Goal: Check status: Check status

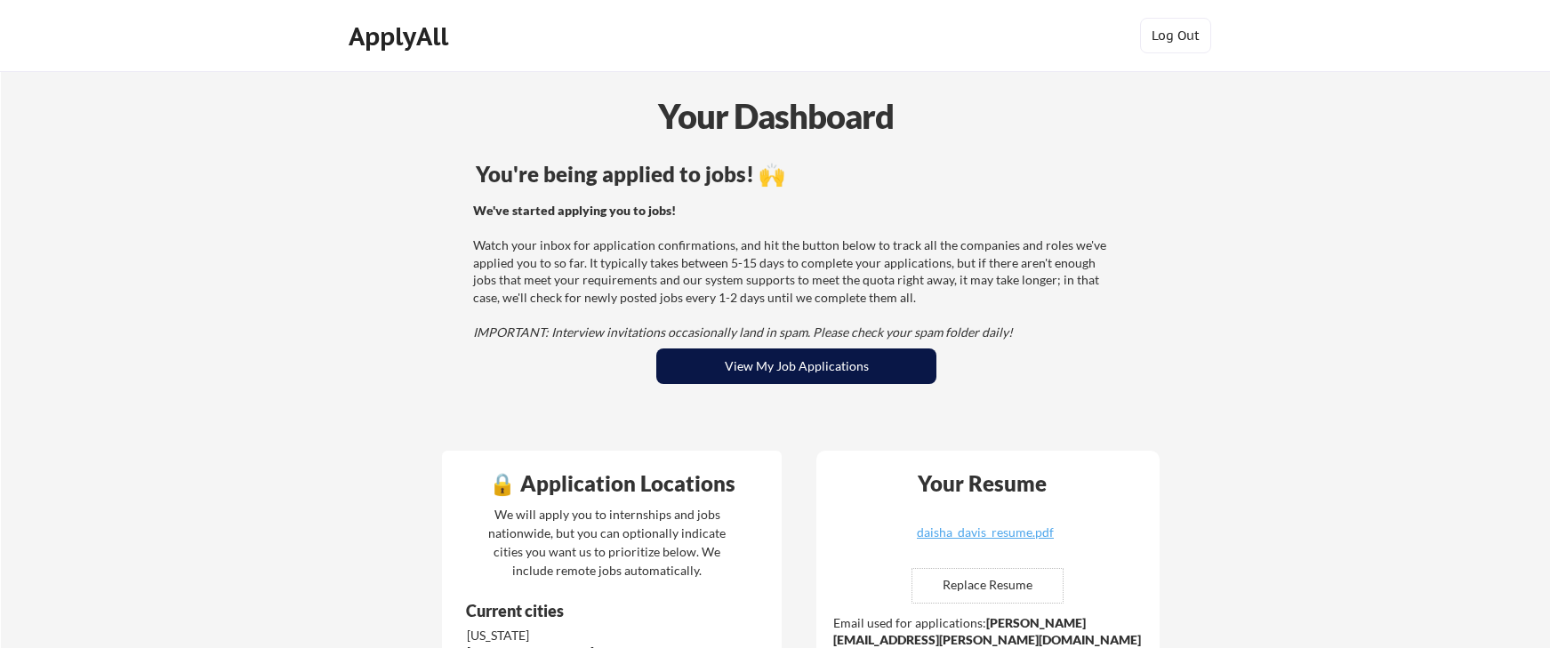
click at [759, 365] on button "View My Job Applications" at bounding box center [796, 367] width 280 height 36
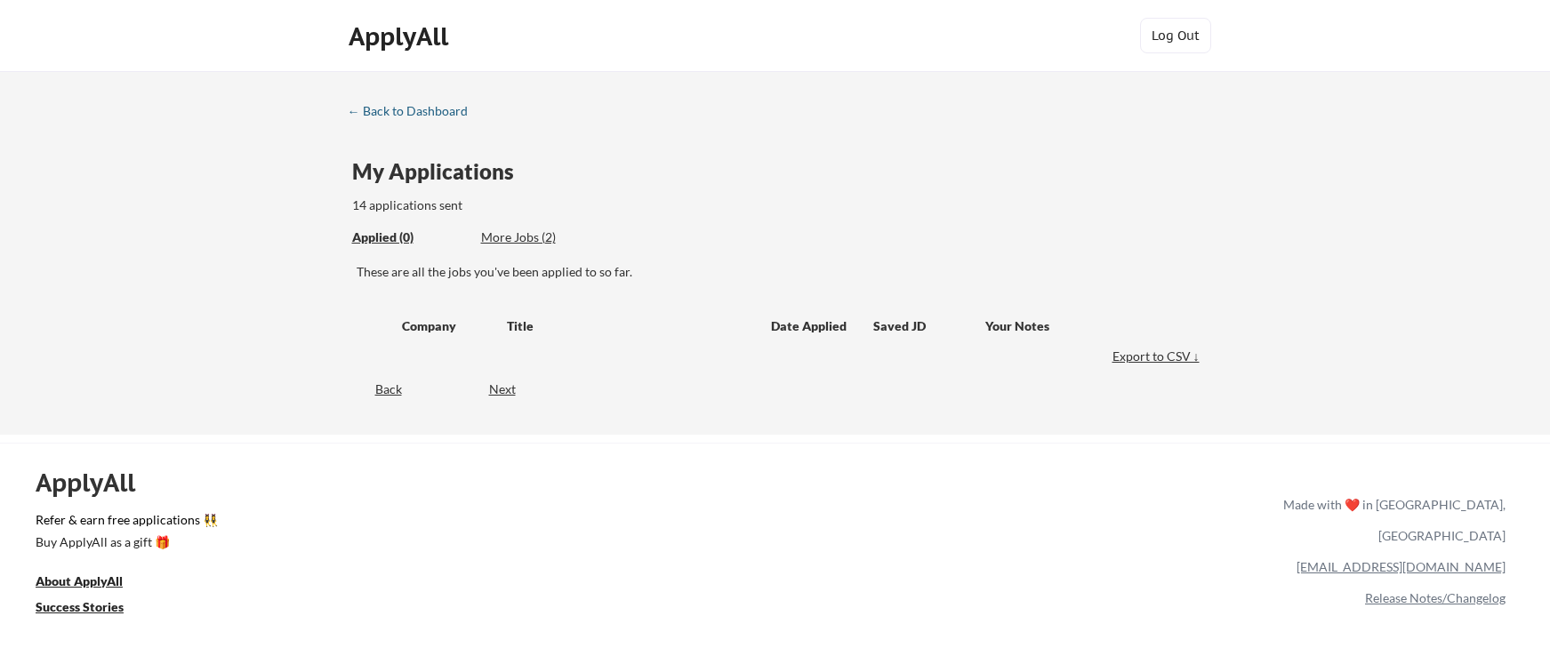
click at [385, 111] on div "← Back to Dashboard" at bounding box center [414, 111] width 133 height 12
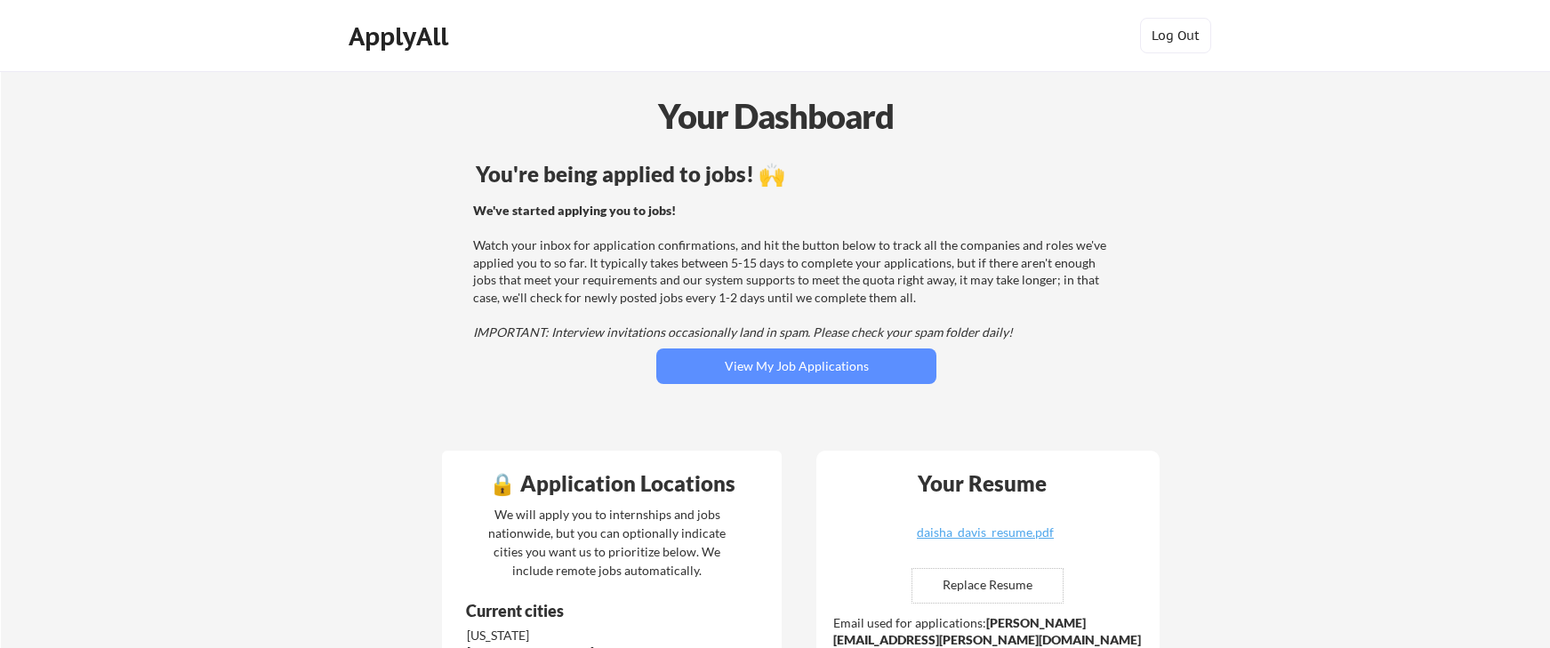
scroll to position [248, 0]
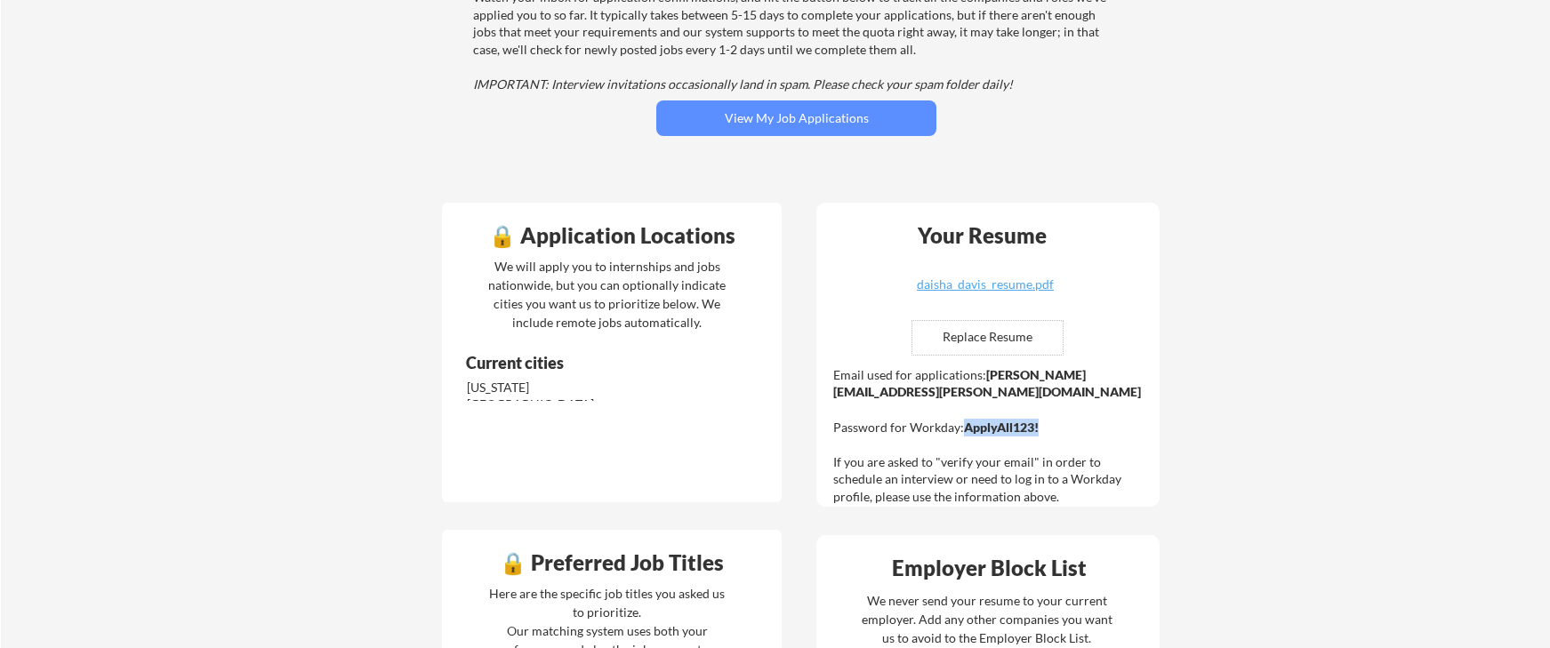
drag, startPoint x: 1043, startPoint y: 414, endPoint x: 963, endPoint y: 413, distance: 80.0
click at [963, 413] on div "Email used for applications: daisha.davis@mailflux.com Password for Workday: Ap…" at bounding box center [990, 436] width 314 height 140
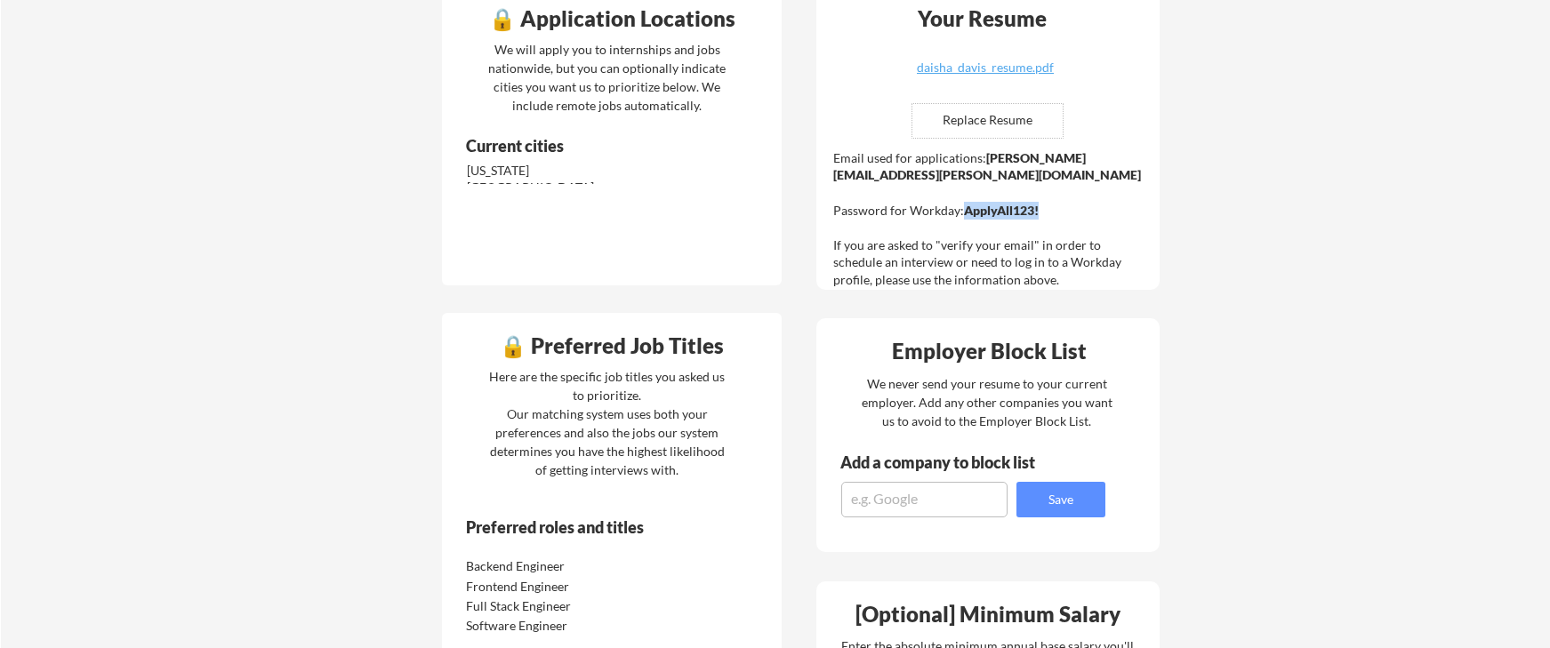
scroll to position [470, 0]
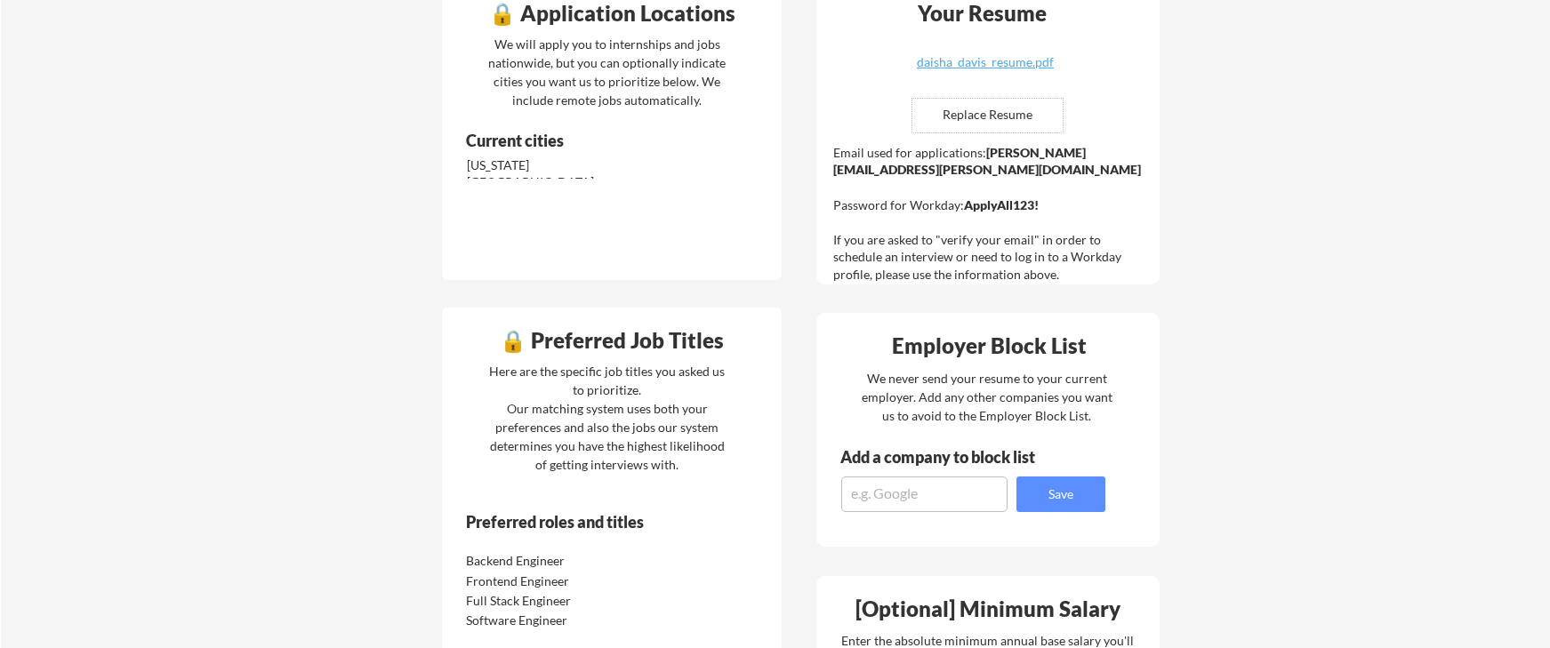
click at [899, 233] on div "Email used for applications: daisha.davis@mailflux.com Password for Workday: Ap…" at bounding box center [990, 214] width 314 height 140
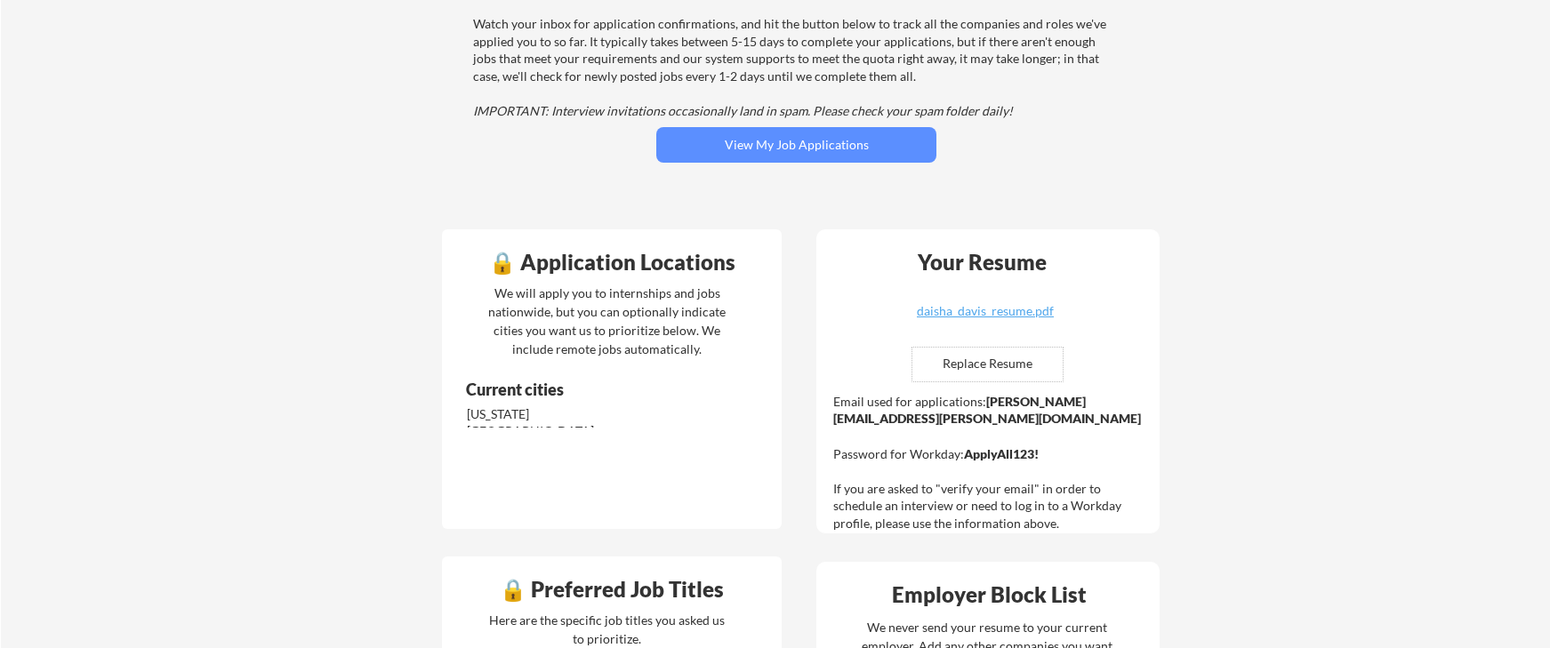
scroll to position [0, 0]
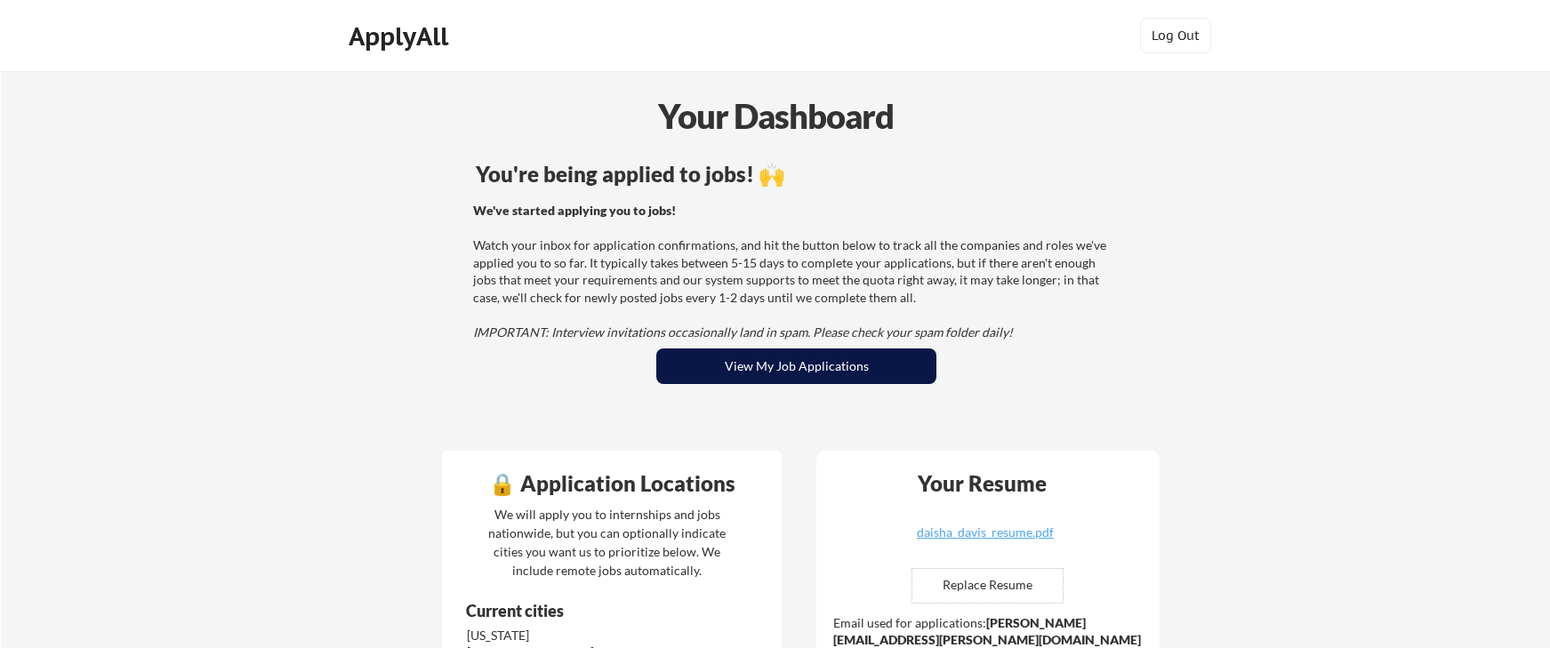
click at [787, 369] on button "View My Job Applications" at bounding box center [796, 367] width 280 height 36
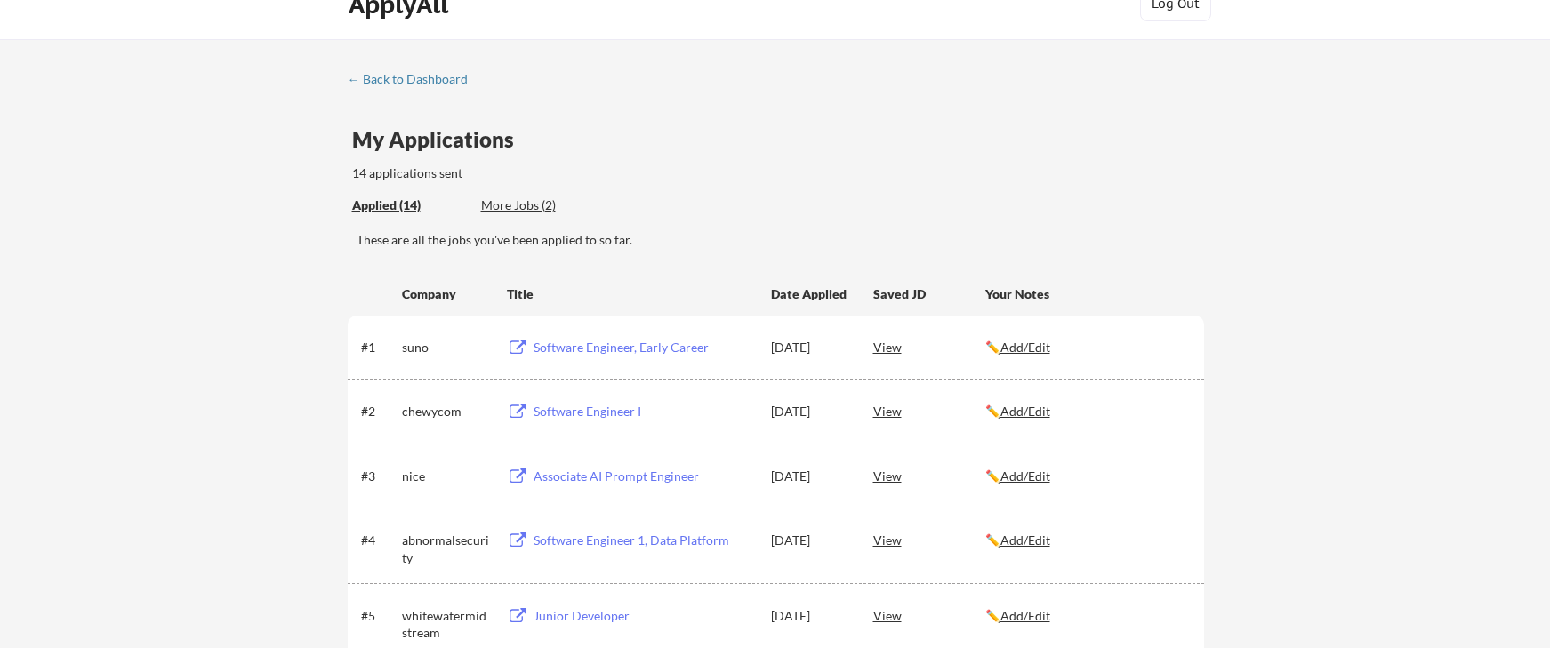
scroll to position [35, 0]
click at [616, 412] on div "Software Engineer I" at bounding box center [643, 409] width 220 height 18
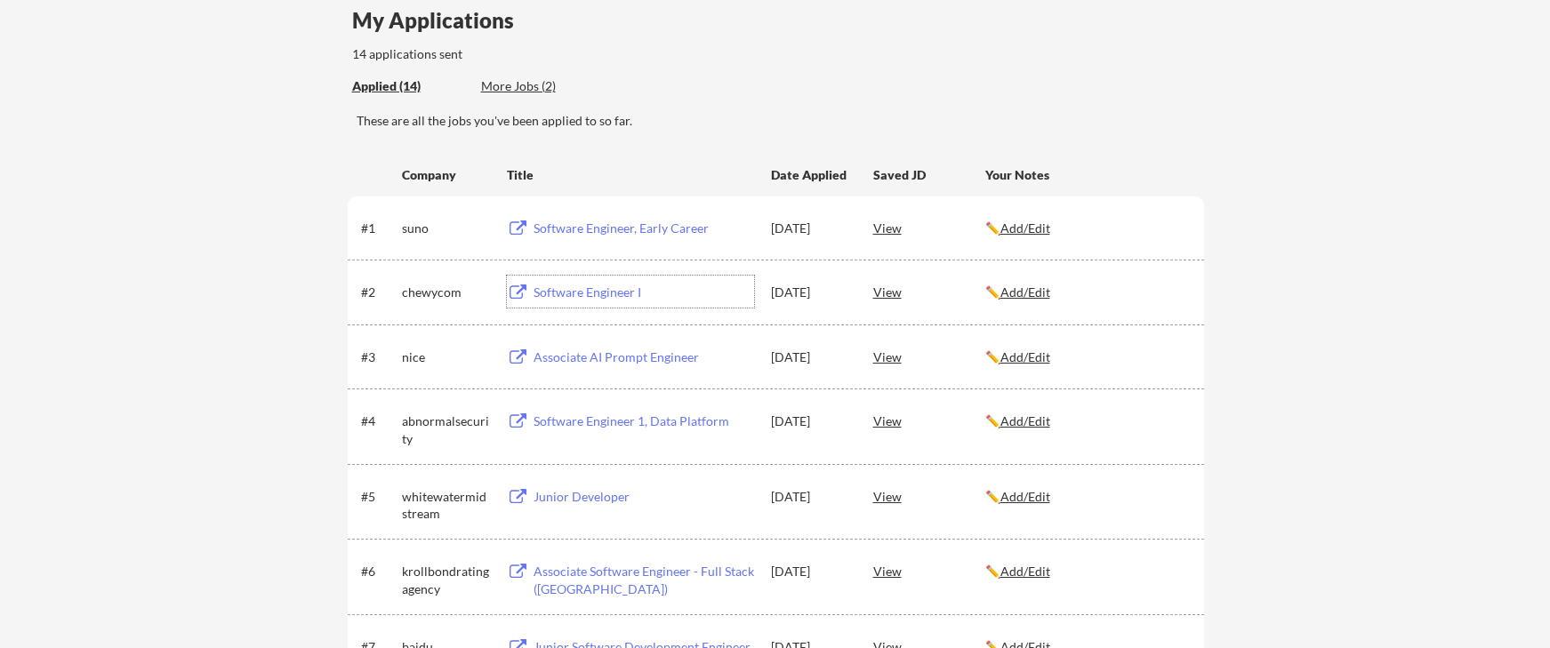
scroll to position [199, 0]
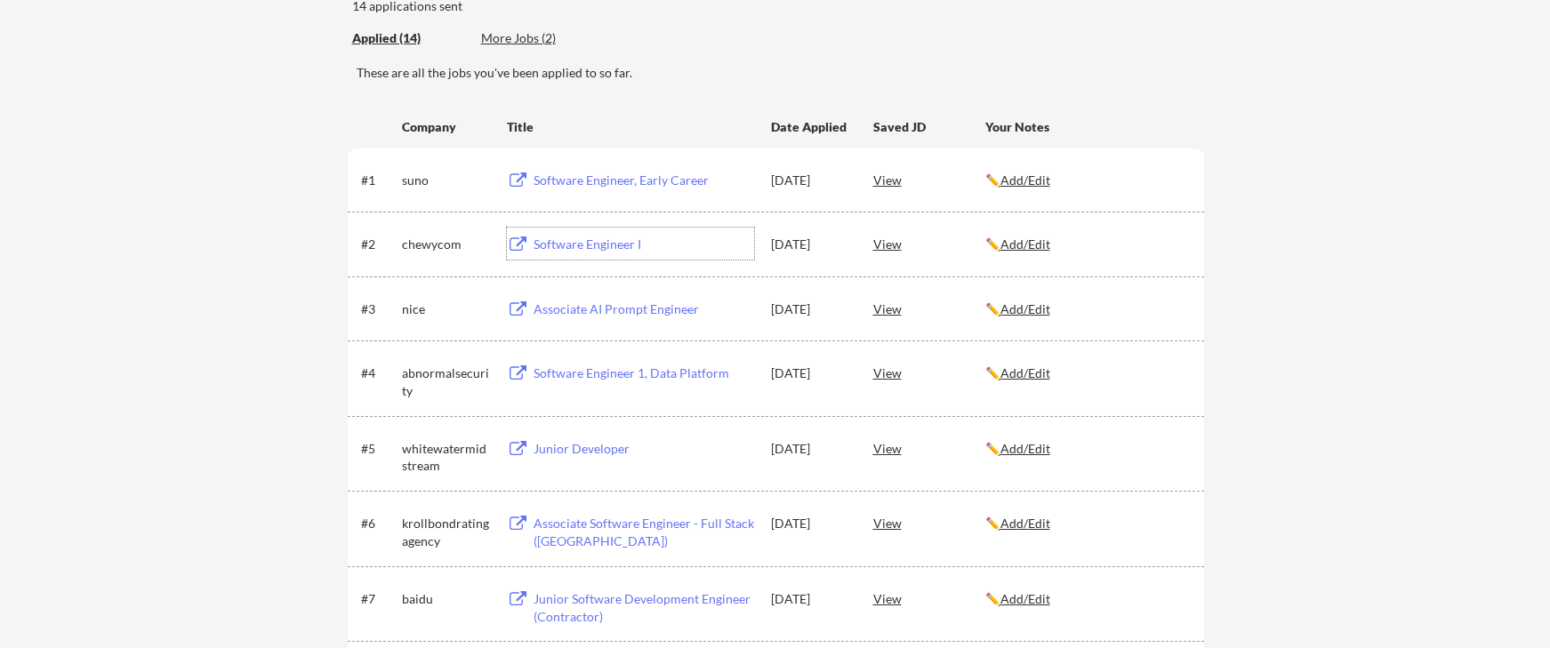
click at [671, 182] on div "Software Engineer, Early Career" at bounding box center [643, 181] width 220 height 18
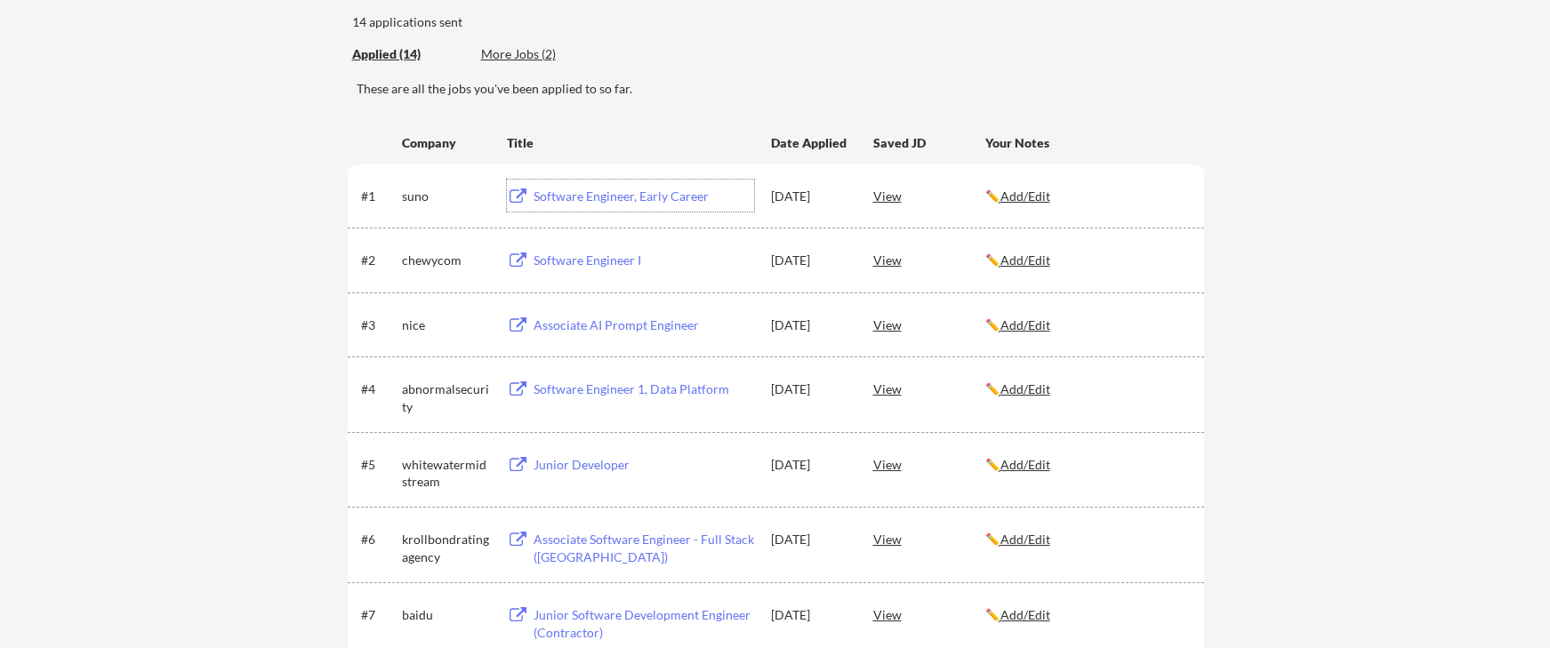
scroll to position [0, 0]
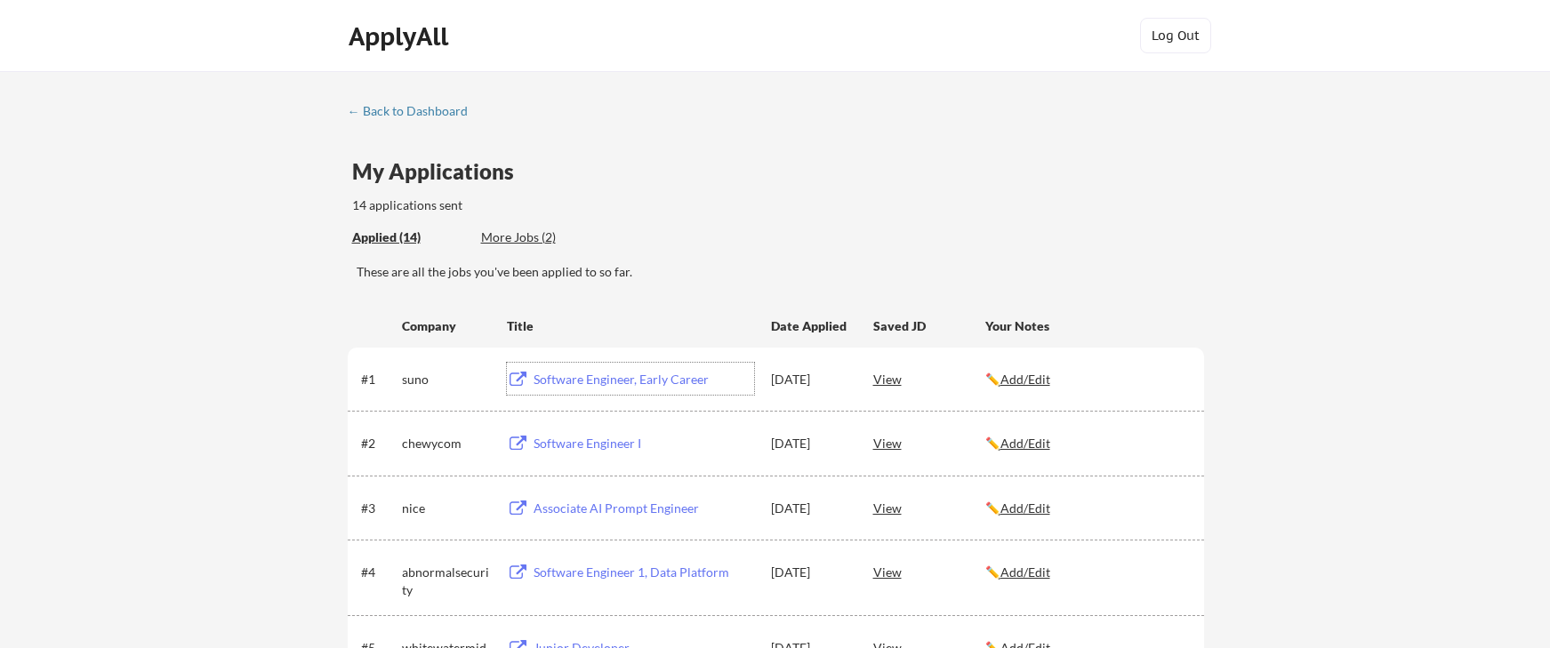
click at [532, 234] on div "More Jobs (2)" at bounding box center [546, 237] width 131 height 18
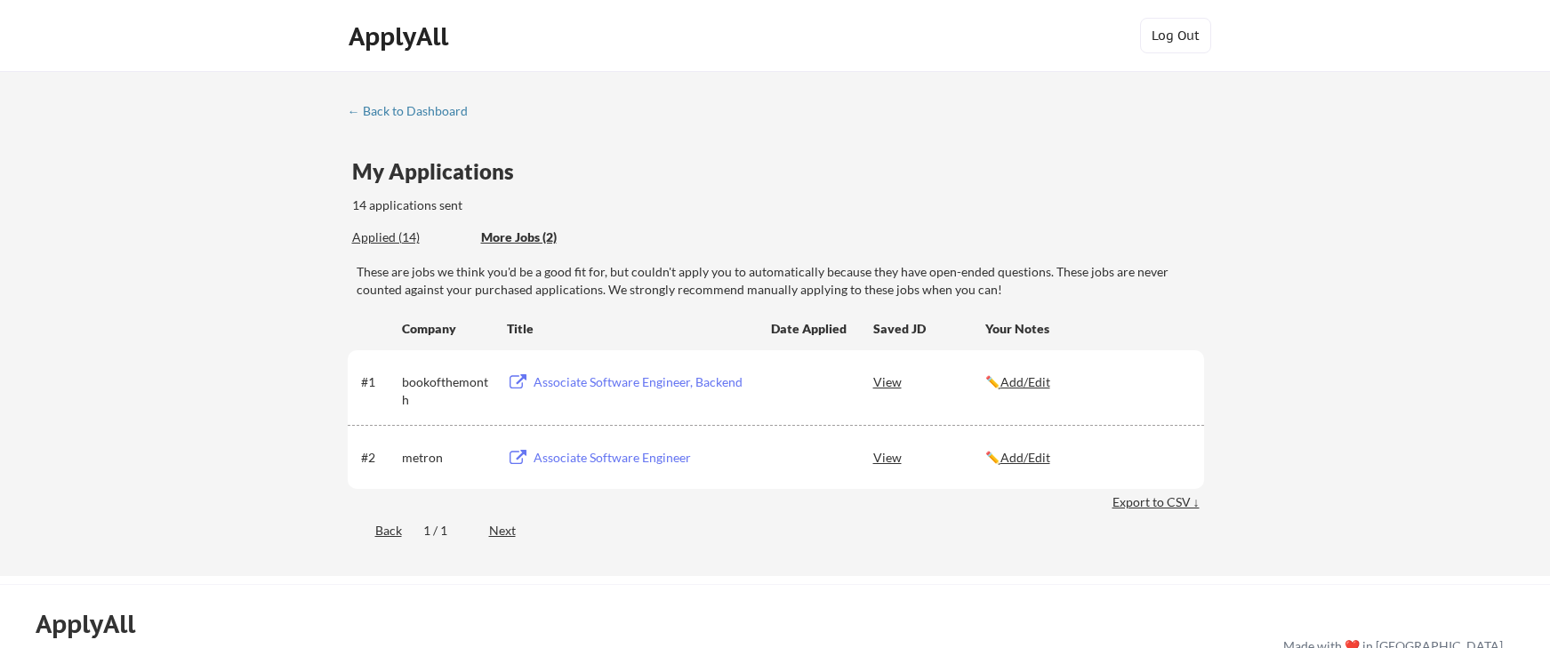
click at [600, 457] on div "Associate Software Engineer" at bounding box center [643, 458] width 220 height 18
click at [397, 242] on div "Applied (14)" at bounding box center [410, 237] width 116 height 18
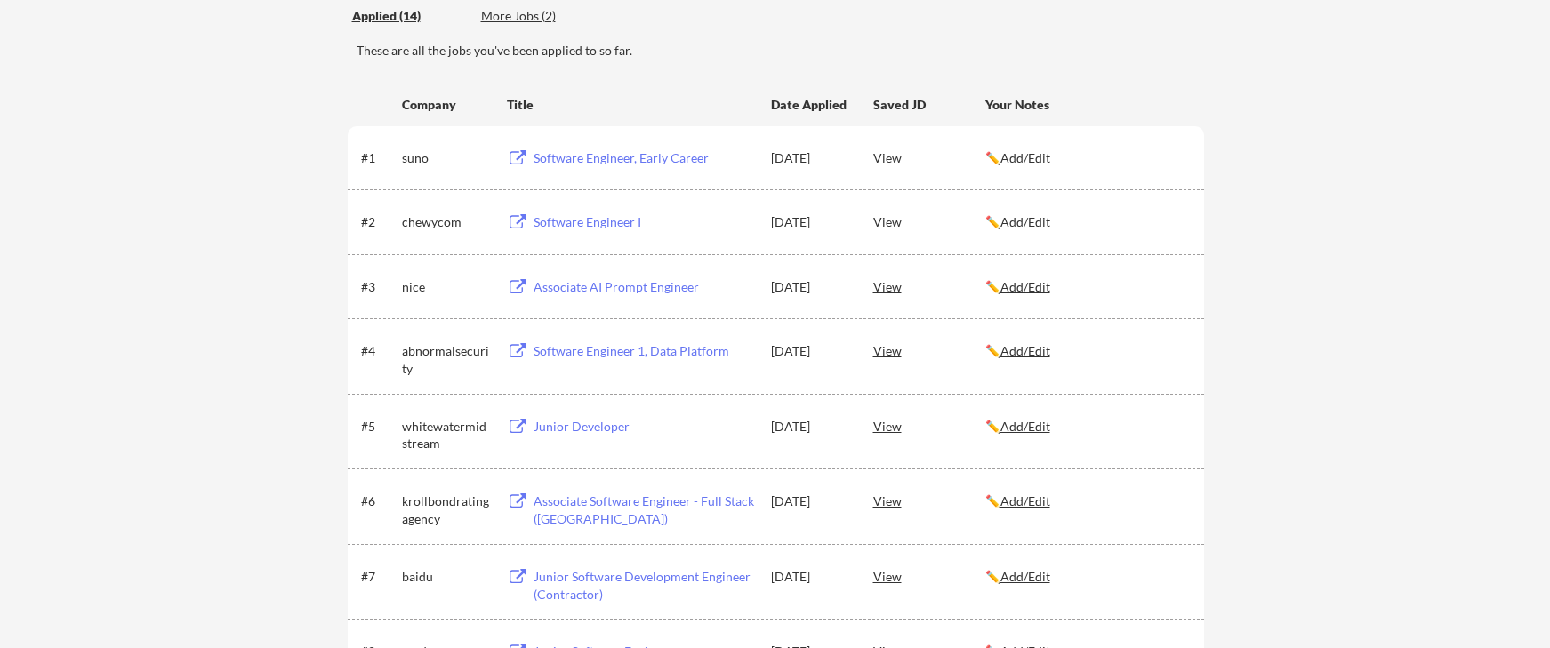
scroll to position [220, 0]
click at [657, 348] on div "Software Engineer 1, Data Platform" at bounding box center [643, 353] width 220 height 18
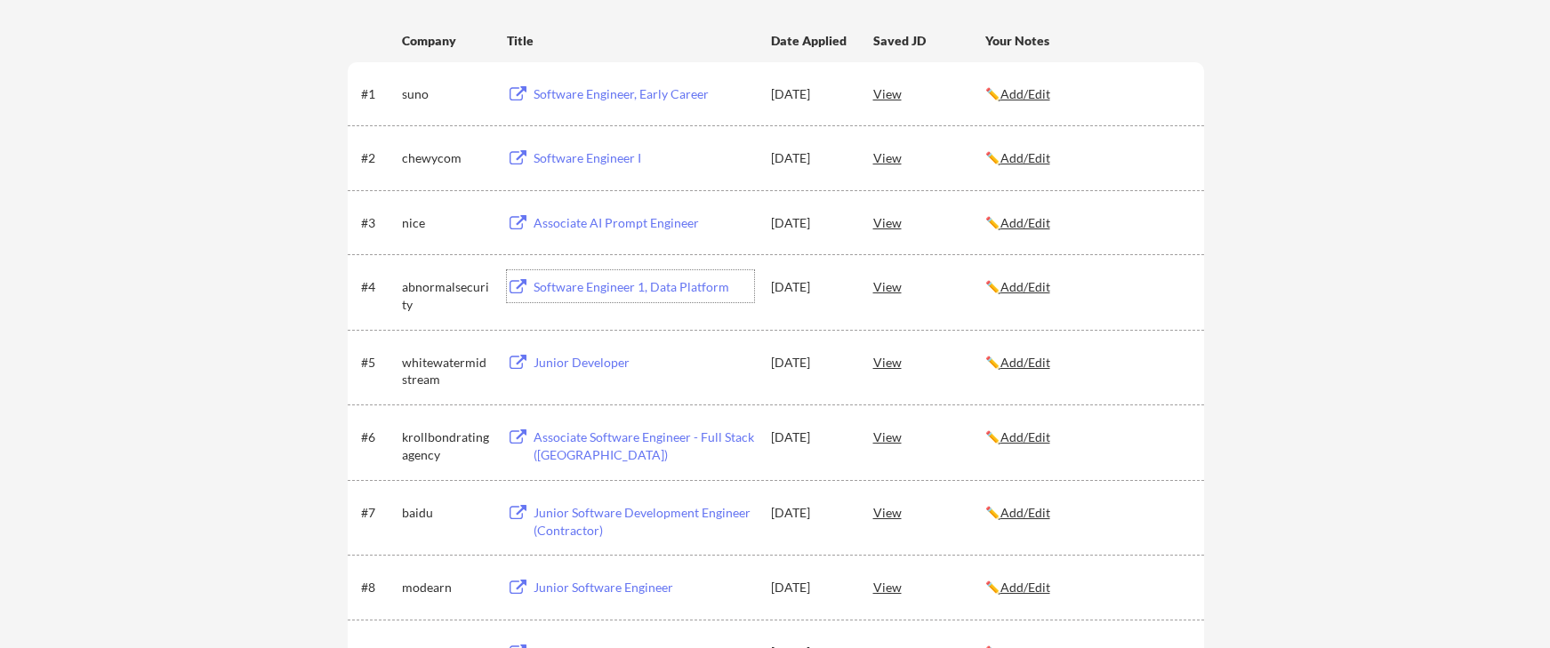
scroll to position [0, 0]
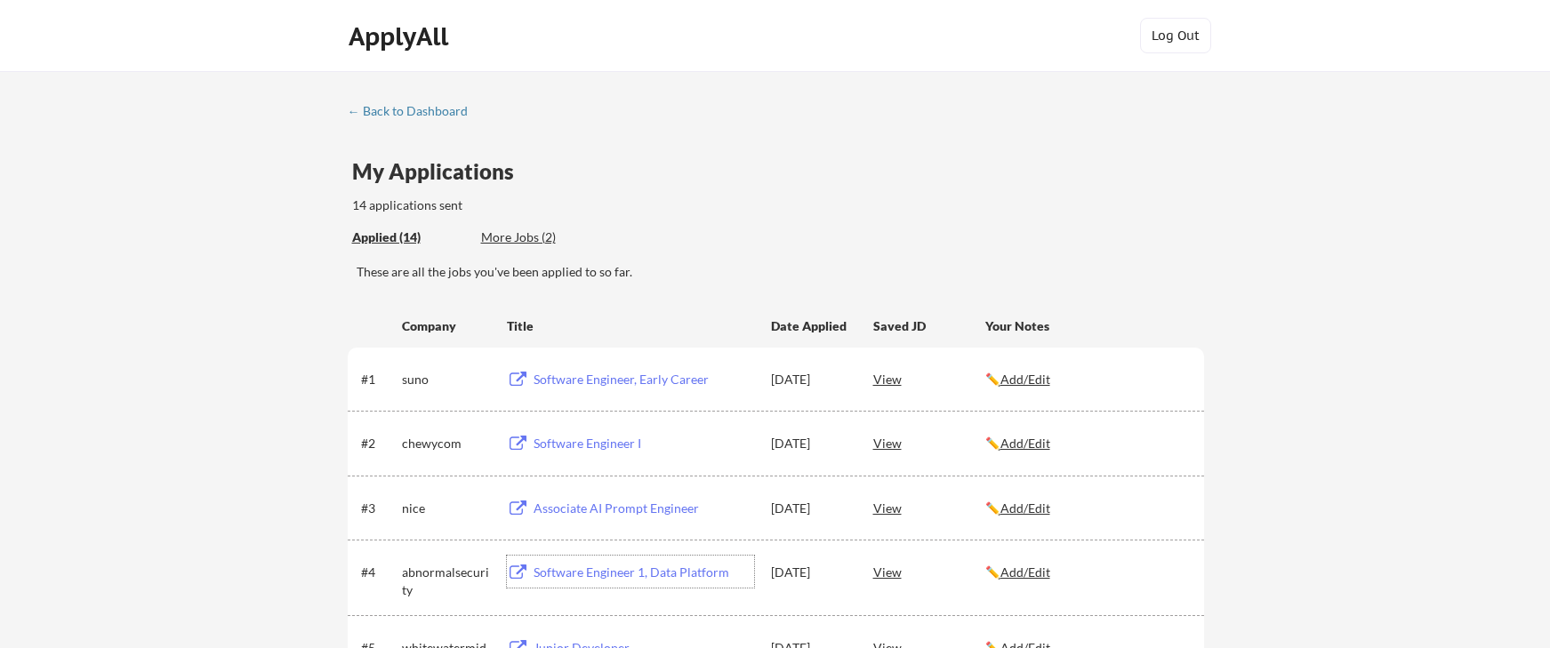
click at [373, 105] on div "← Back to Dashboard" at bounding box center [414, 111] width 133 height 12
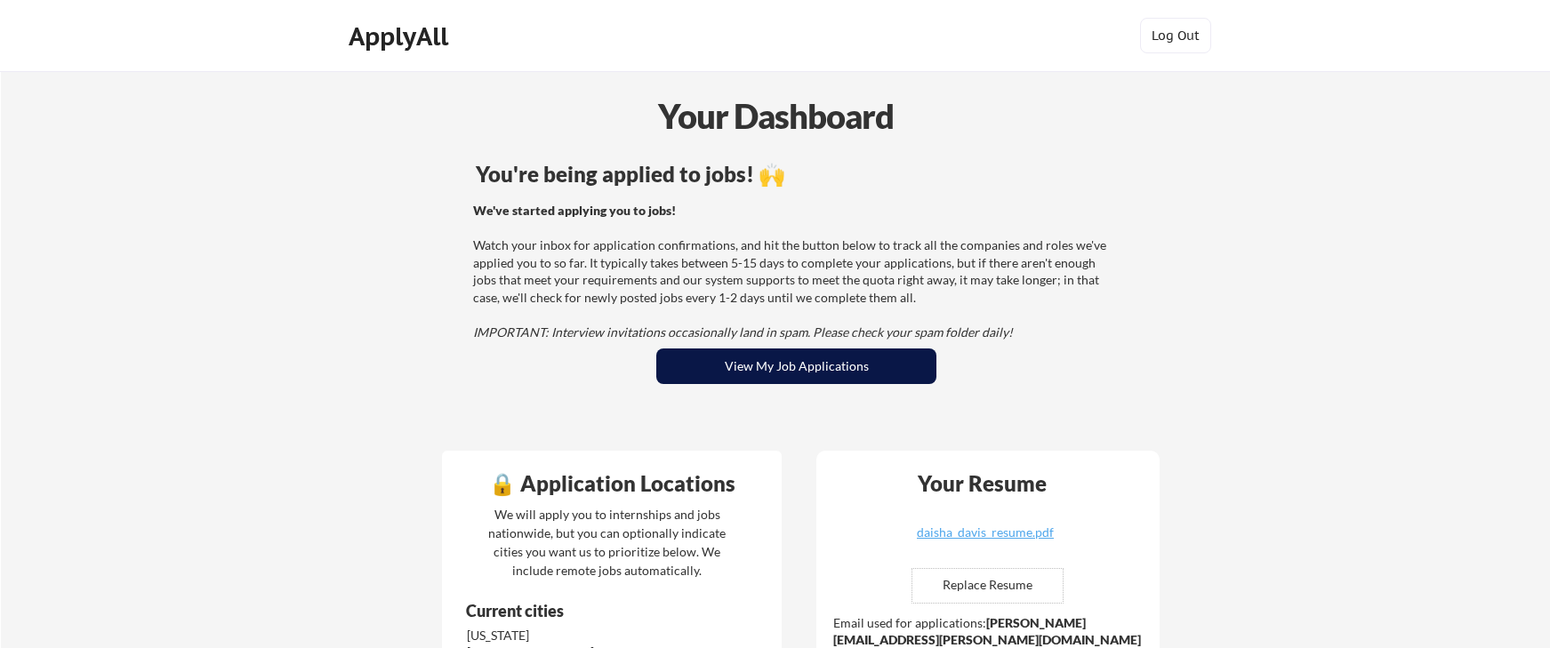
click at [797, 367] on button "View My Job Applications" at bounding box center [796, 367] width 280 height 36
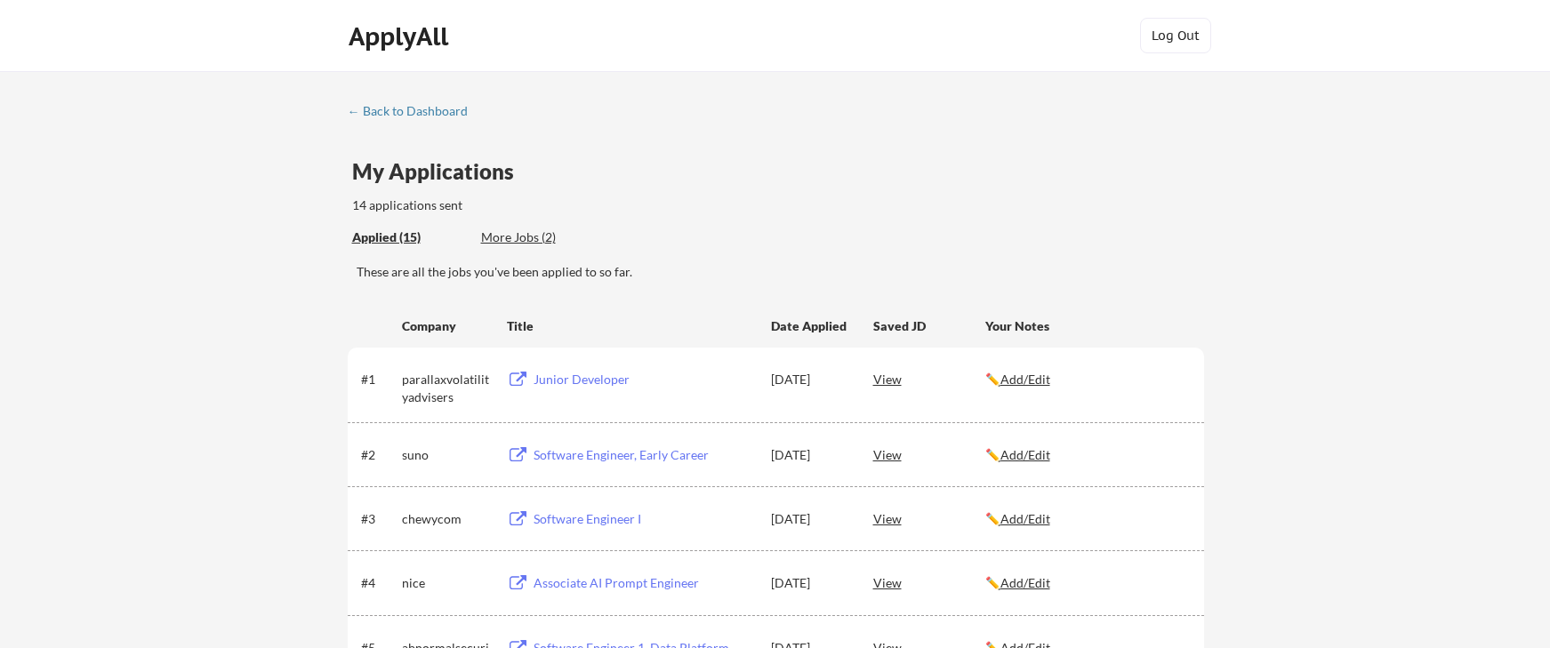
click at [578, 378] on div "Junior Developer" at bounding box center [643, 380] width 220 height 18
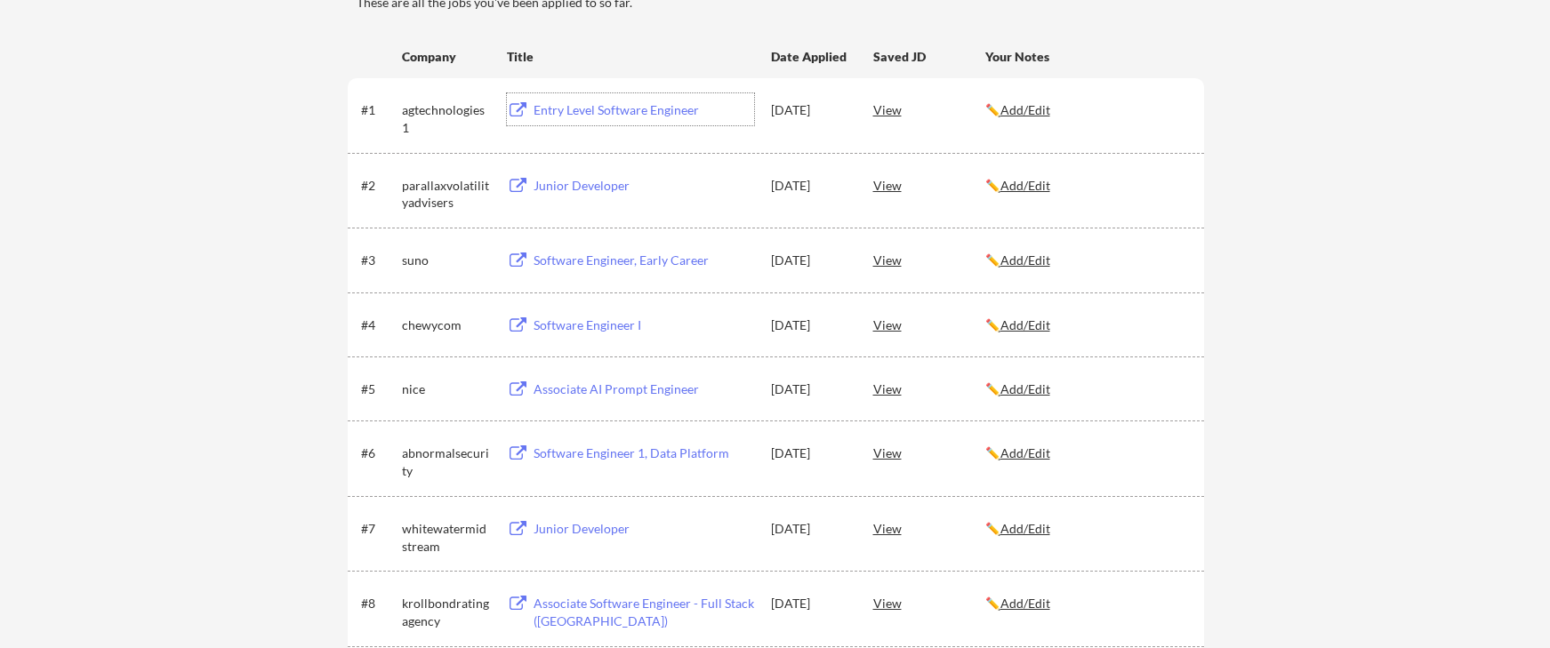
scroll to position [270, 0]
click at [709, 177] on div "Junior Developer" at bounding box center [643, 185] width 220 height 18
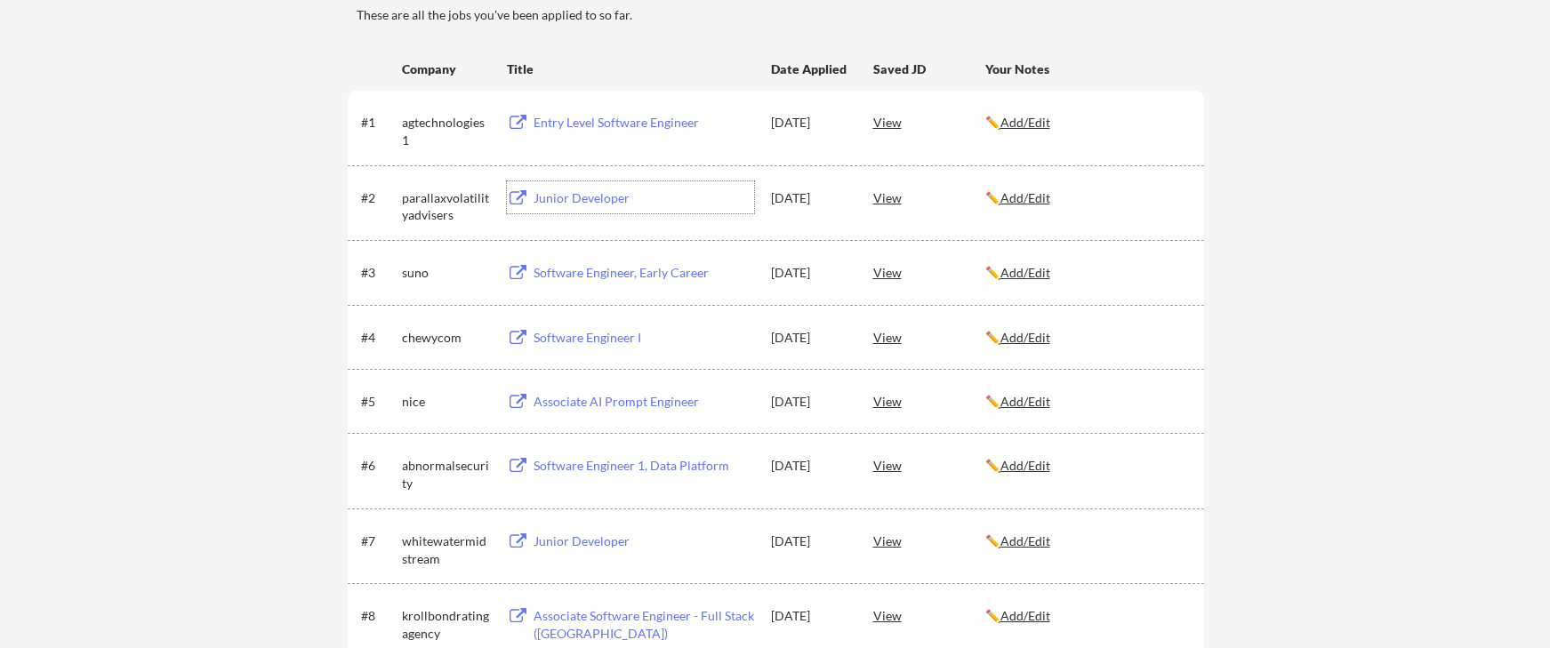
scroll to position [255, 0]
click at [596, 122] on div "Entry Level Software Engineer" at bounding box center [643, 125] width 220 height 18
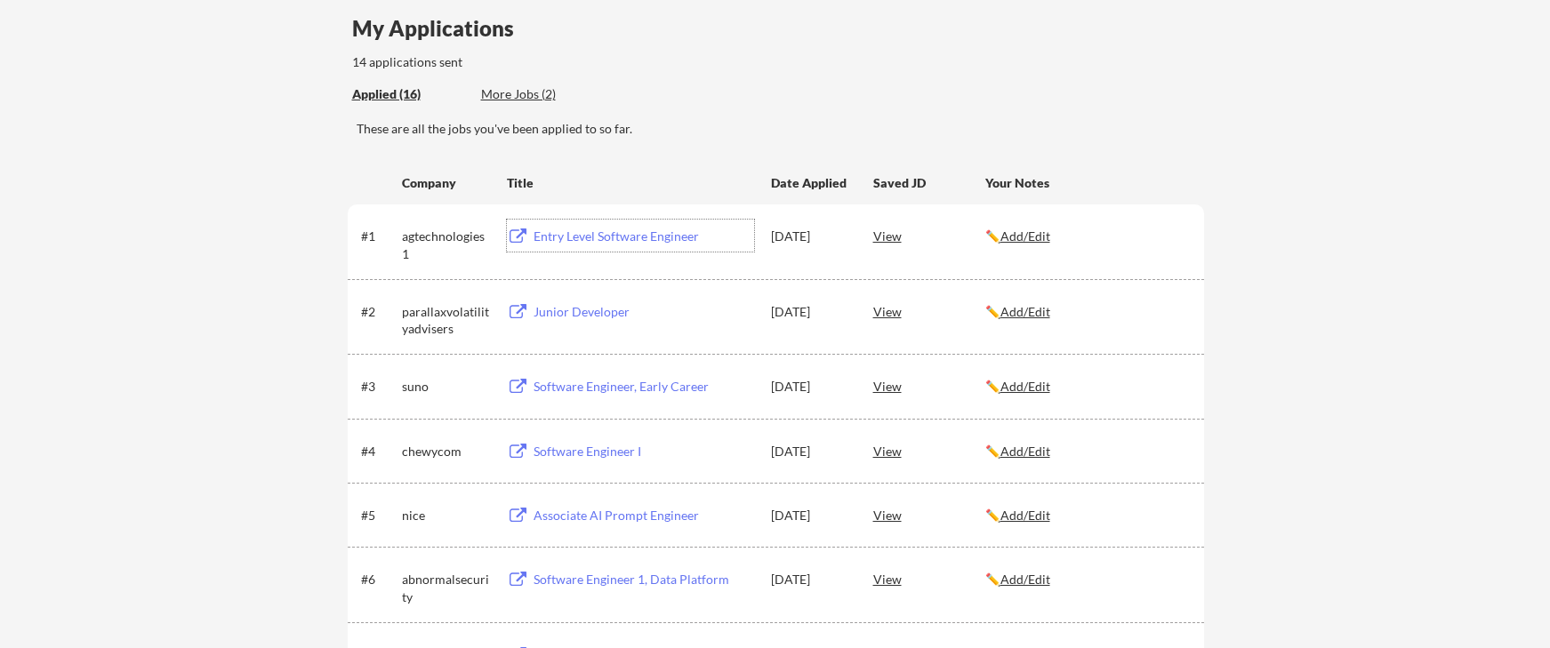
scroll to position [0, 0]
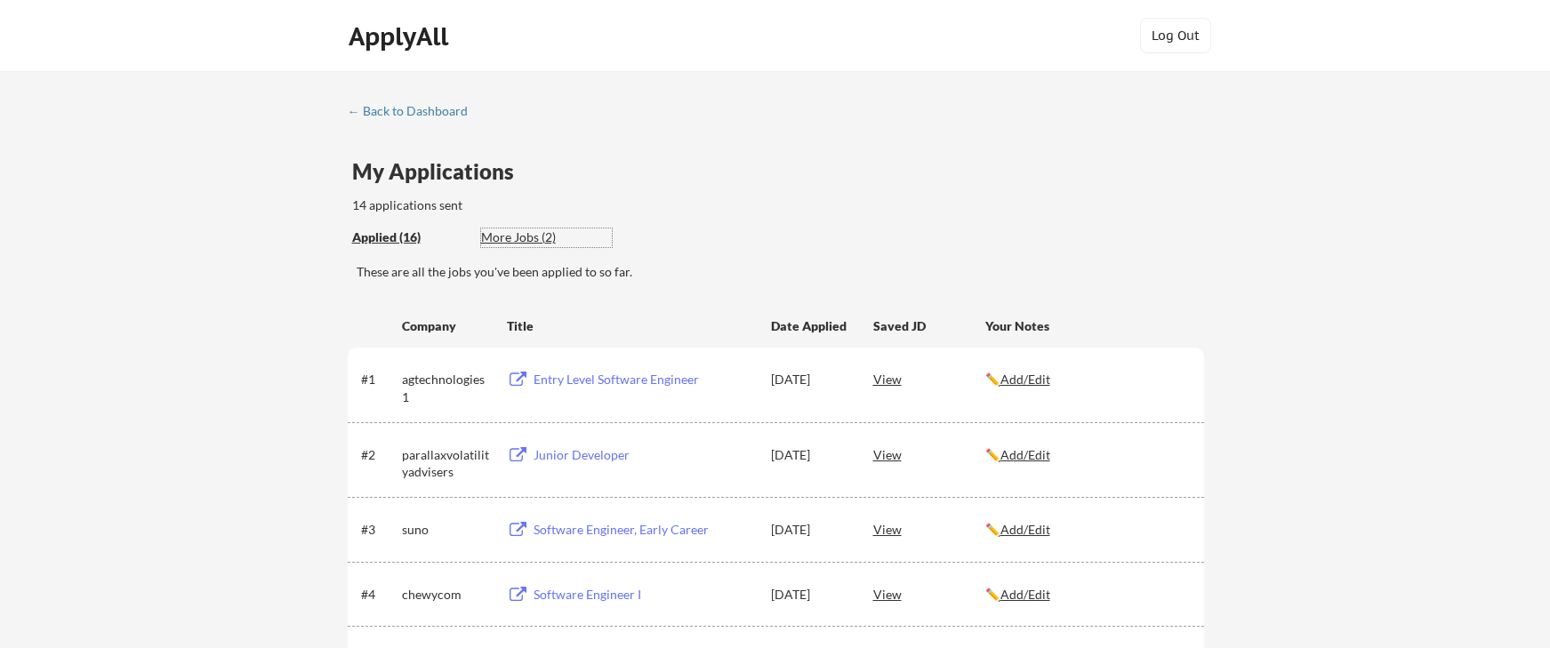
click at [518, 235] on div "More Jobs (2)" at bounding box center [546, 237] width 131 height 18
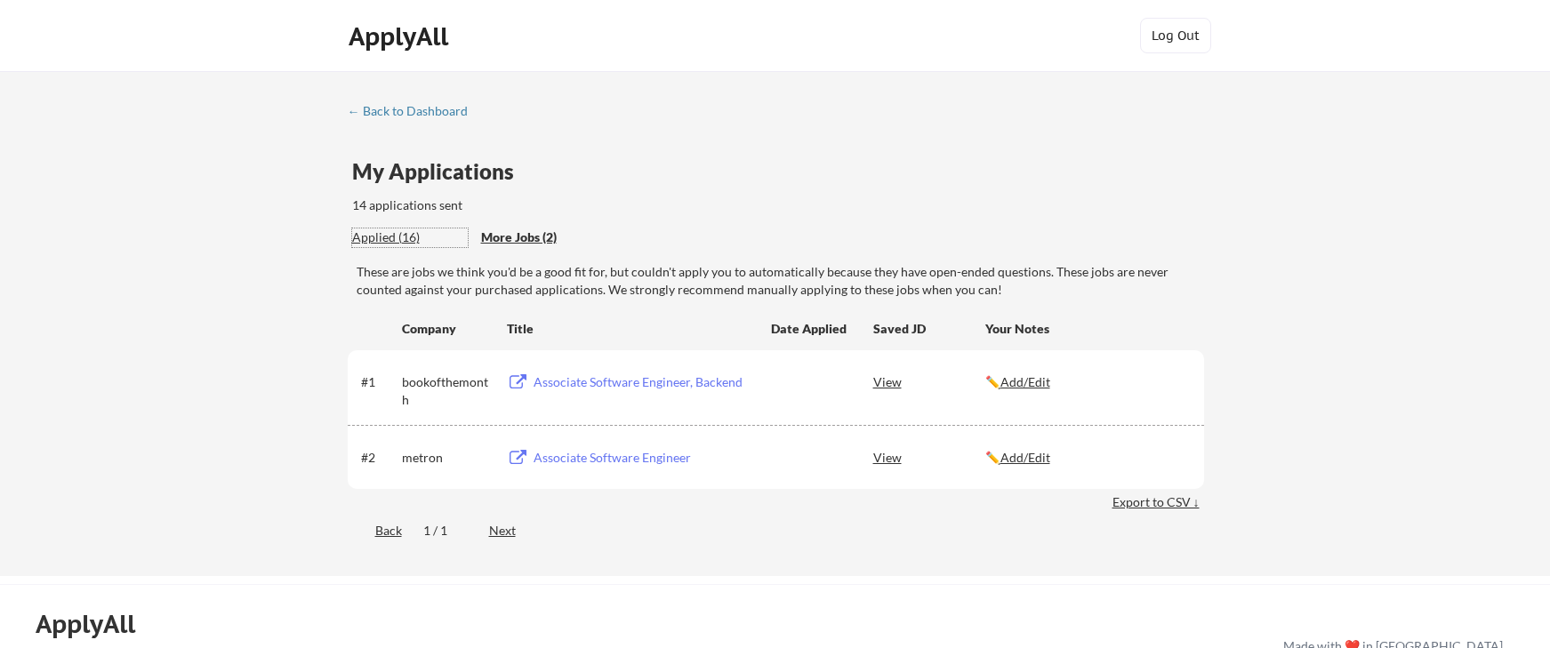
click at [406, 234] on div "Applied (16)" at bounding box center [410, 237] width 116 height 18
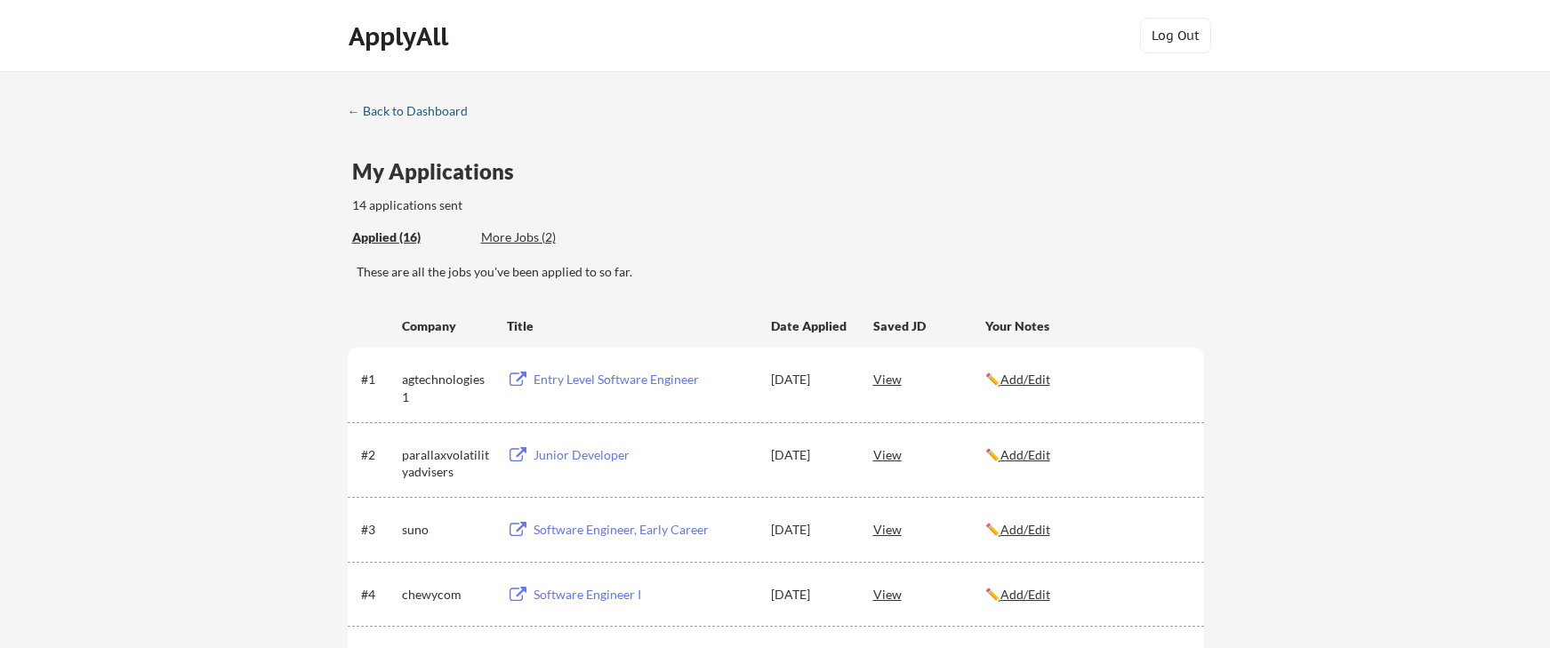
click at [401, 119] on link "← Back to Dashboard" at bounding box center [414, 113] width 133 height 18
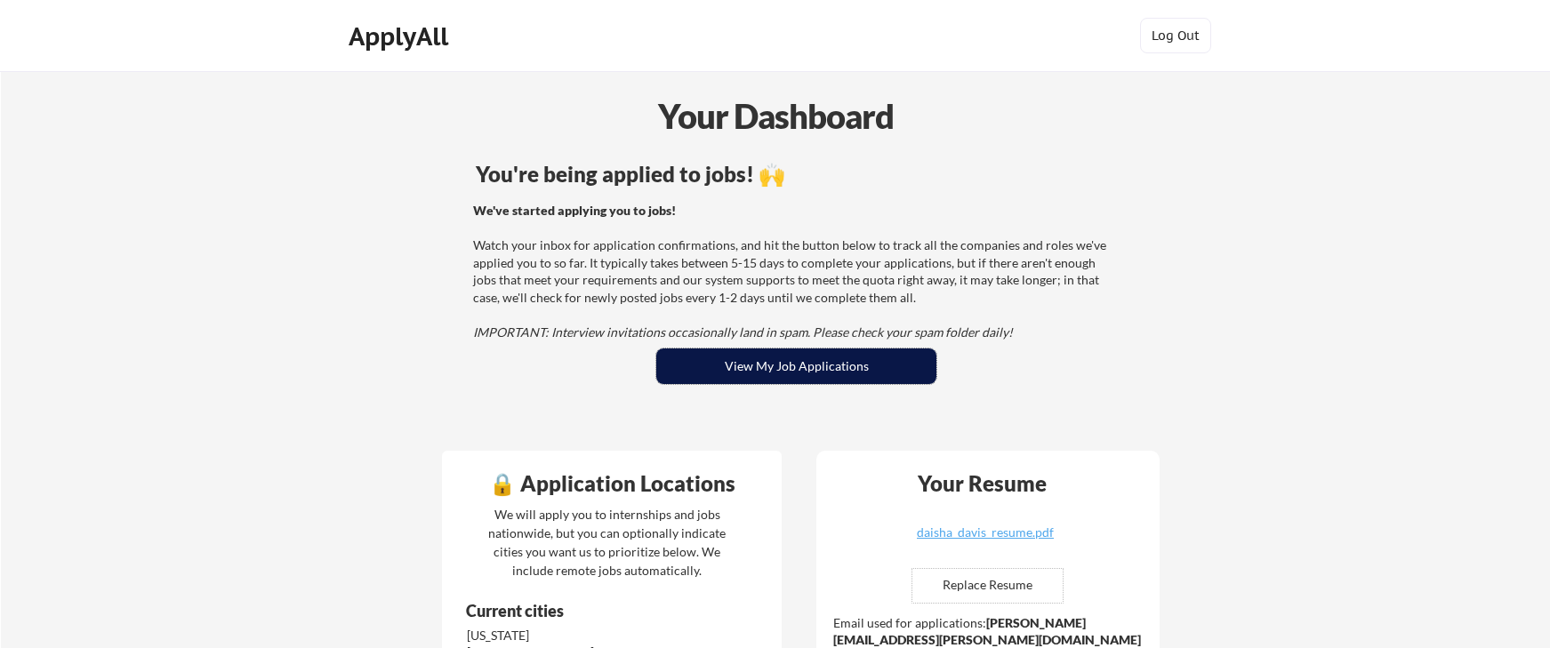
click at [695, 378] on button "View My Job Applications" at bounding box center [796, 367] width 280 height 36
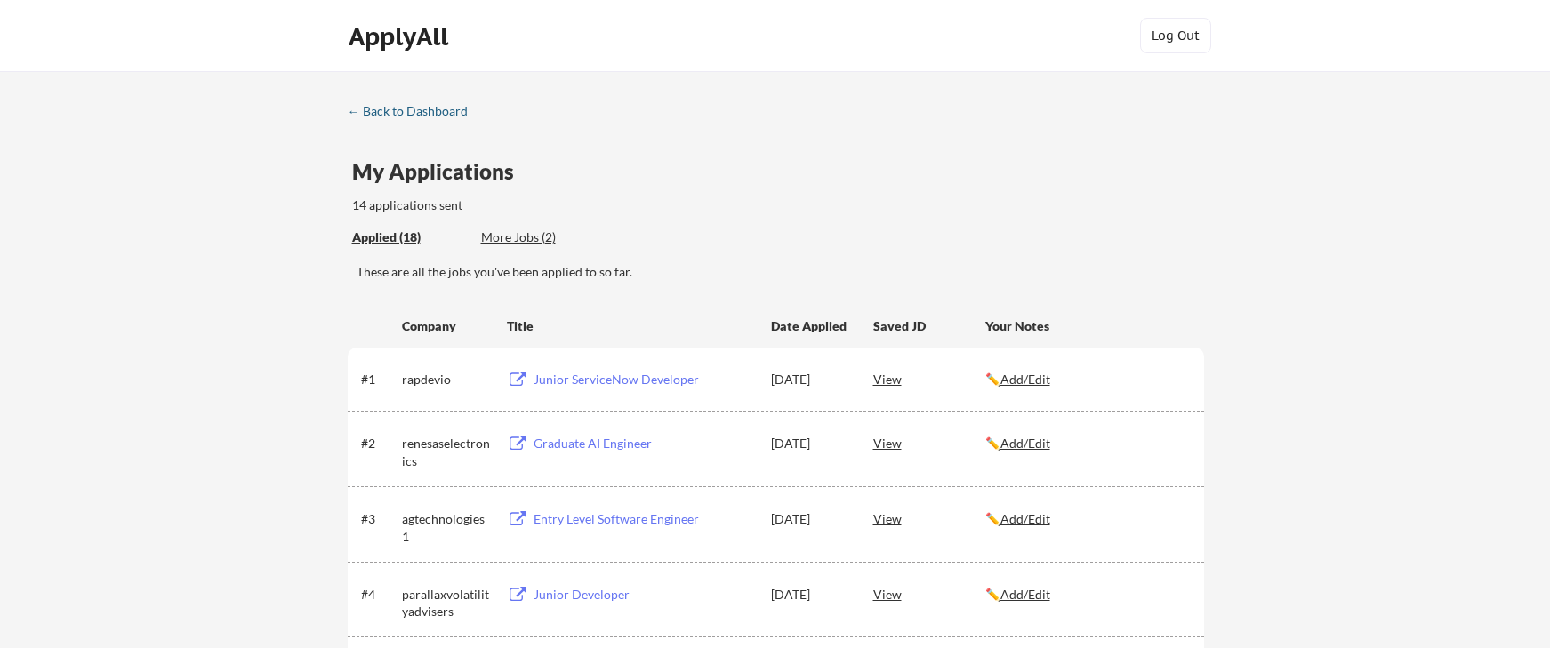
click at [414, 110] on div "← Back to Dashboard" at bounding box center [414, 111] width 133 height 12
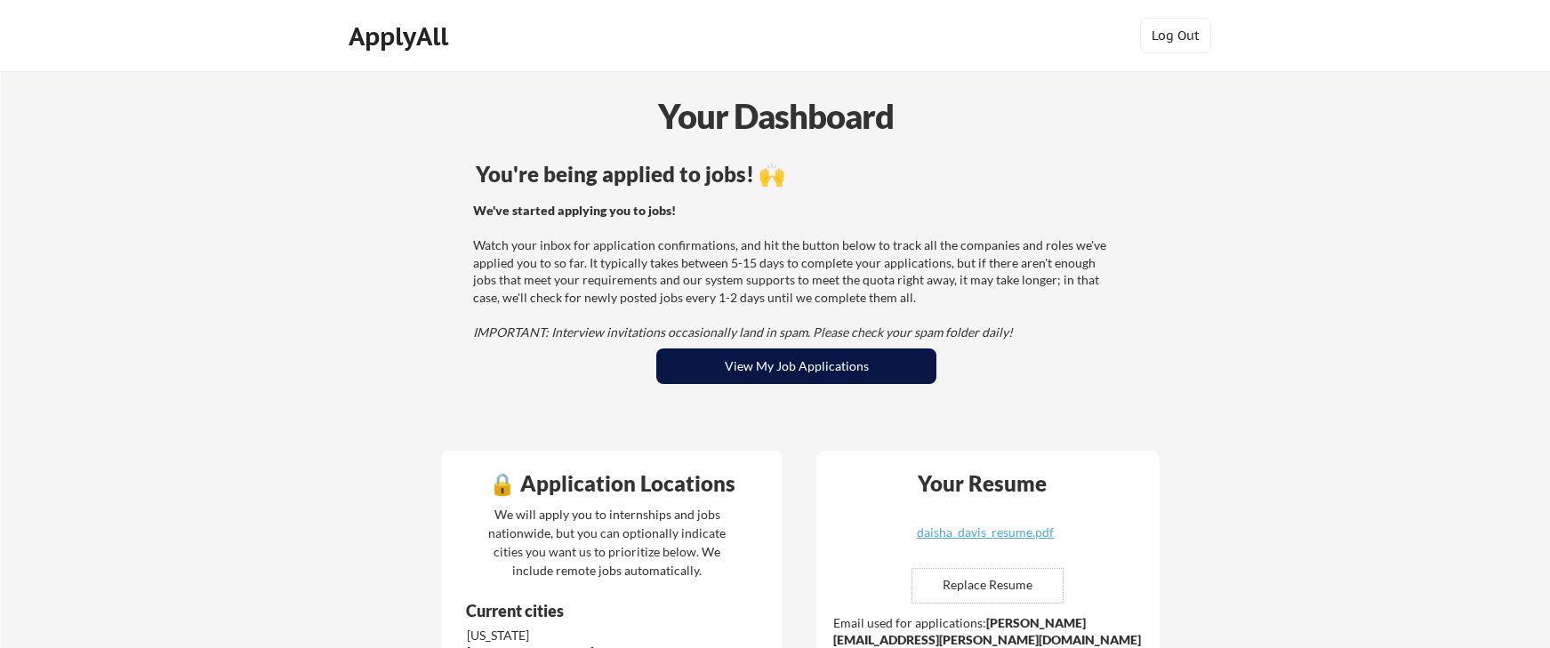
click at [790, 354] on button "View My Job Applications" at bounding box center [796, 367] width 280 height 36
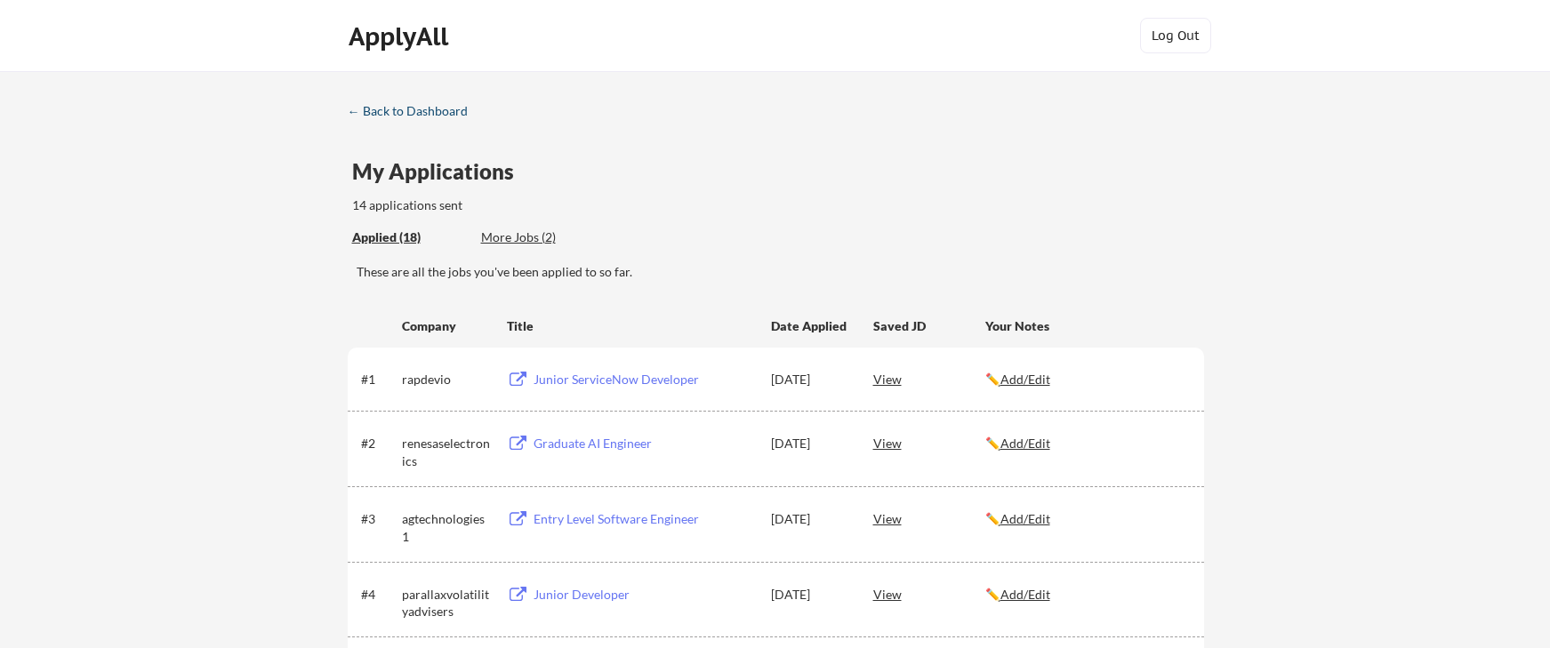
click at [398, 109] on div "← Back to Dashboard" at bounding box center [414, 111] width 133 height 12
